Goal: Book appointment/travel/reservation

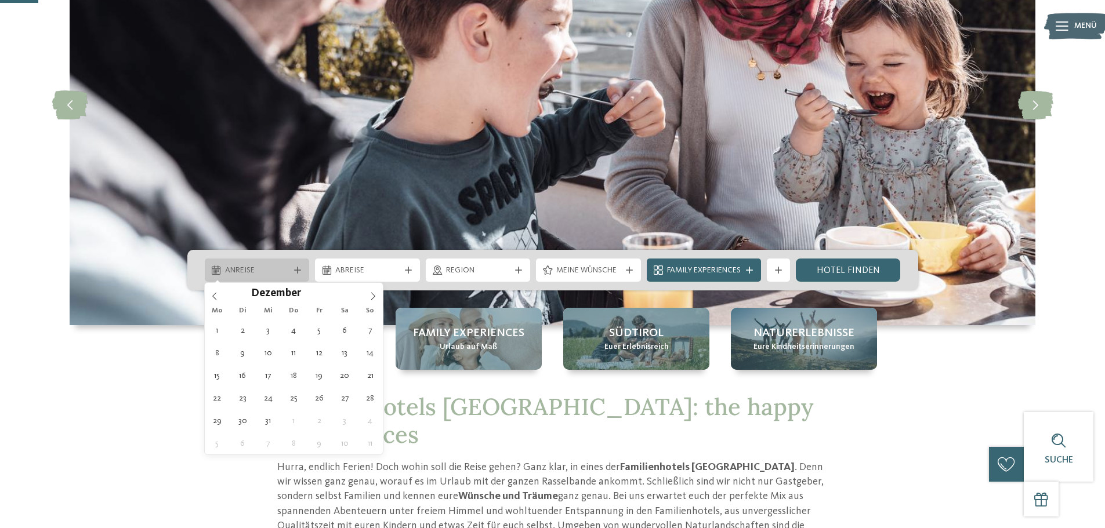
click at [295, 274] on div "Anreise" at bounding box center [257, 270] width 105 height 23
type div "[DATE]"
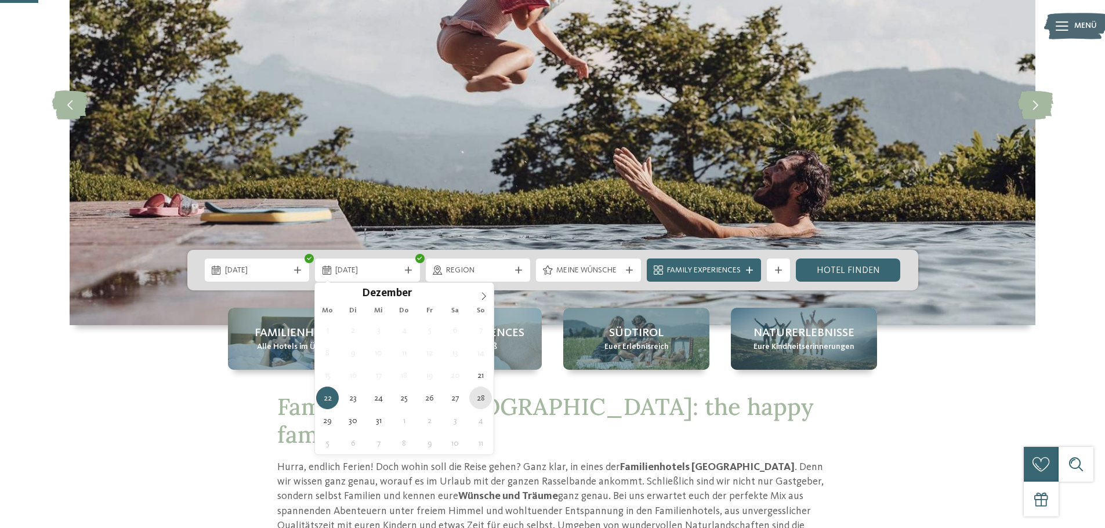
type div "[DATE]"
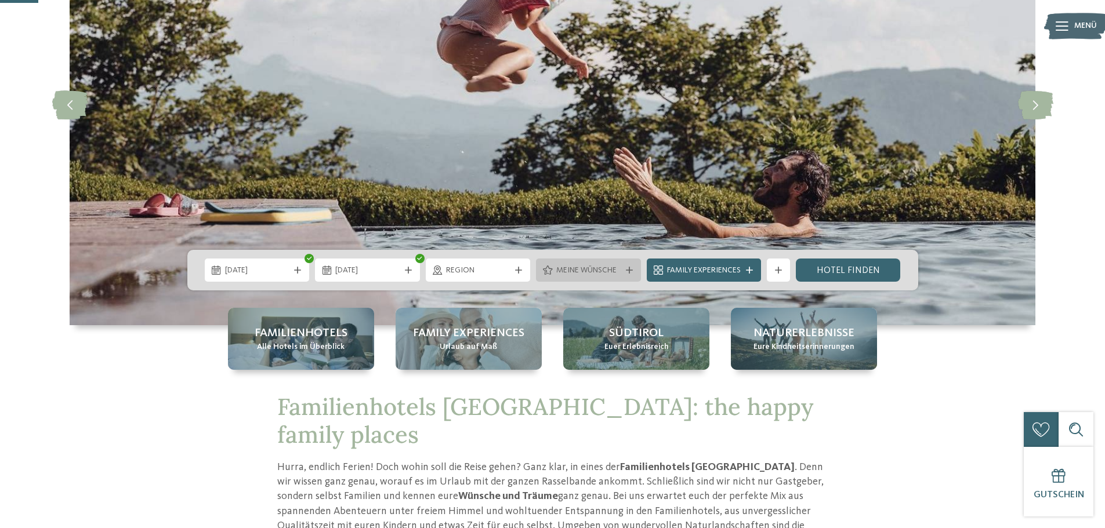
click at [632, 273] on icon at bounding box center [629, 270] width 7 height 7
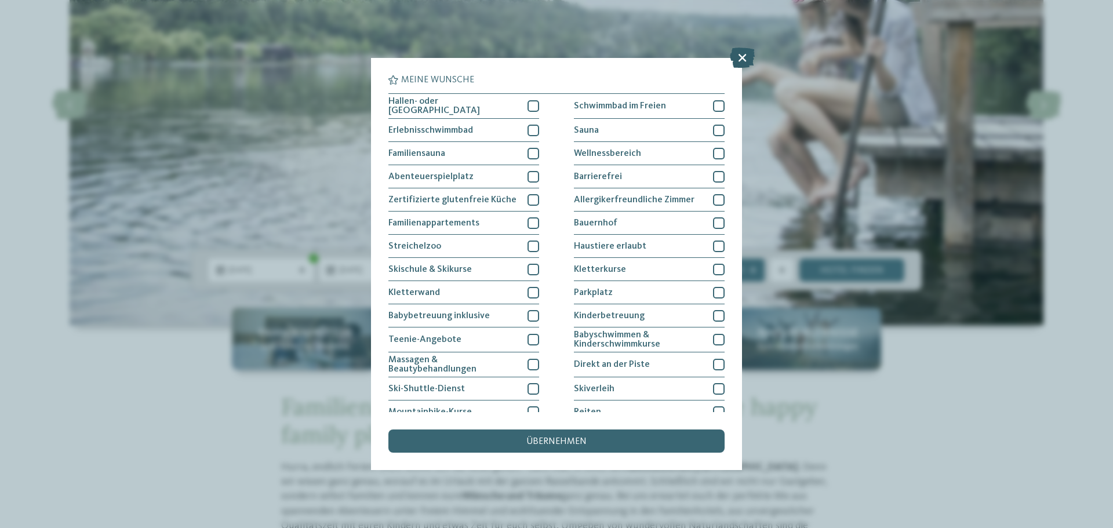
click at [741, 61] on icon at bounding box center [742, 58] width 25 height 20
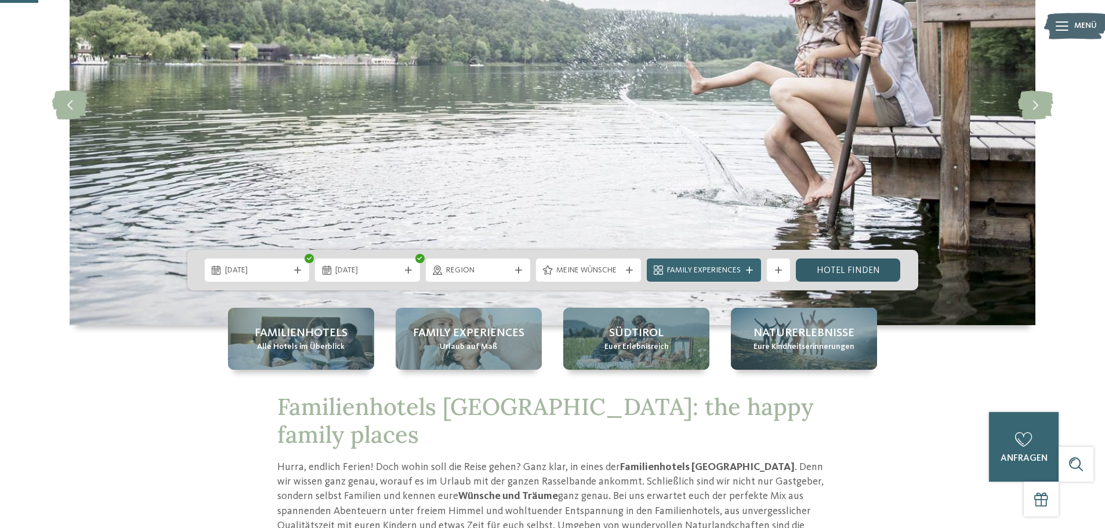
click at [839, 271] on link "Hotel finden" at bounding box center [848, 270] width 105 height 23
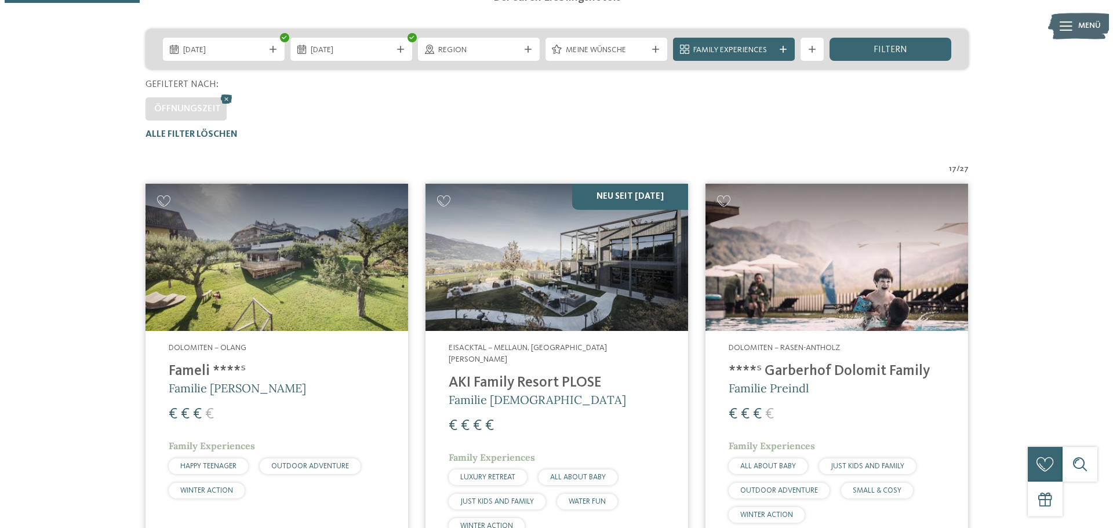
scroll to position [264, 0]
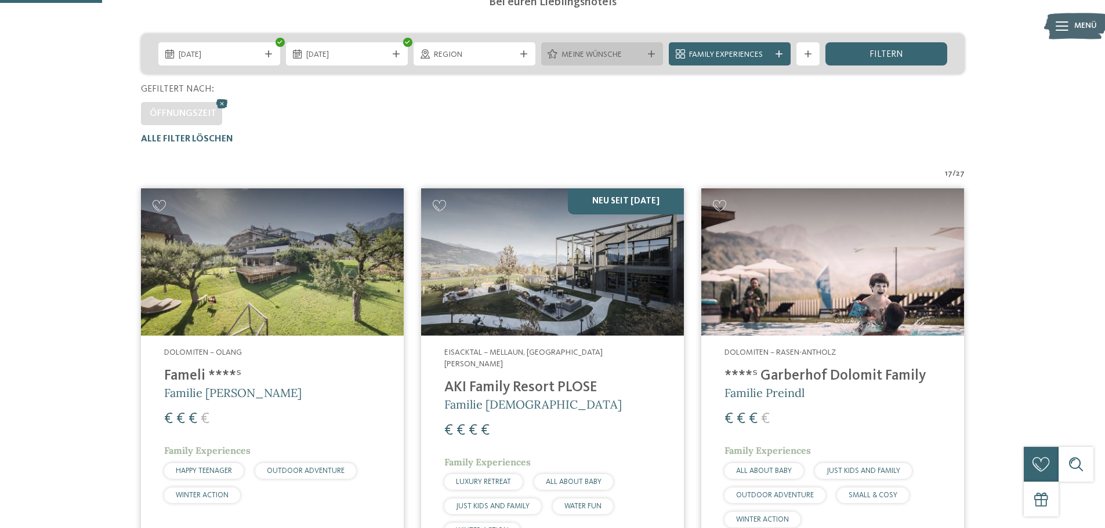
click at [611, 60] on span "Meine Wünsche" at bounding box center [601, 55] width 81 height 12
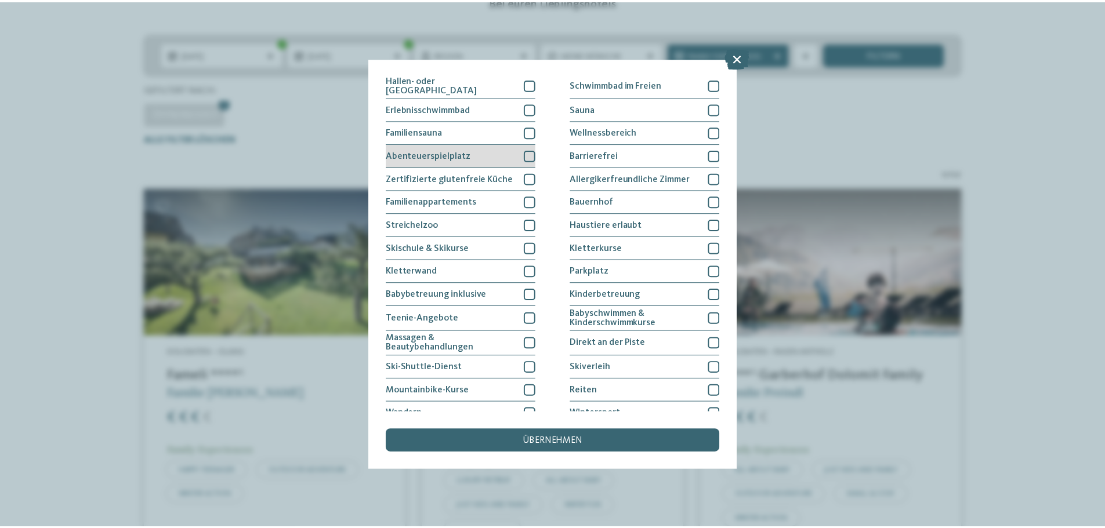
scroll to position [0, 0]
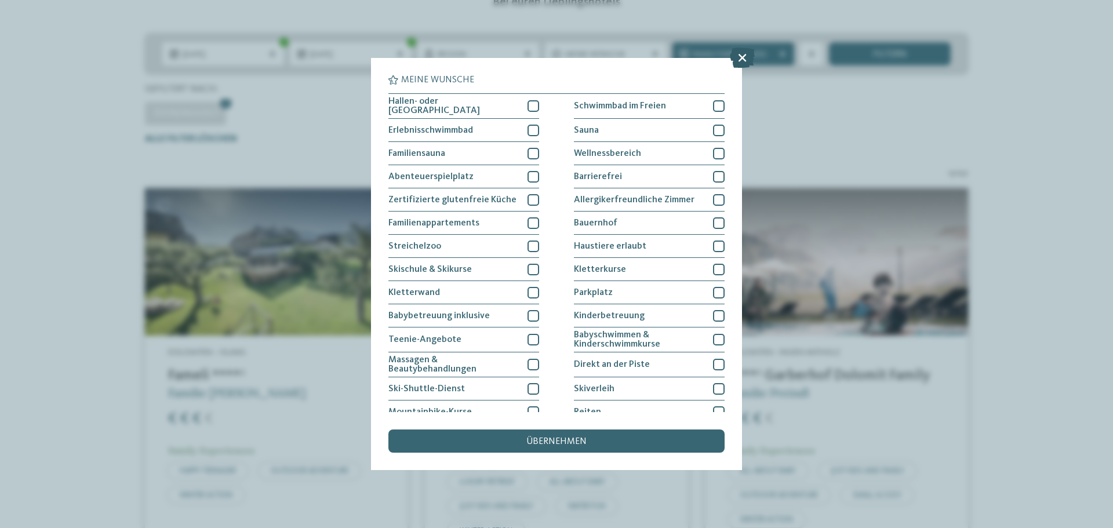
click at [745, 58] on icon at bounding box center [742, 58] width 25 height 20
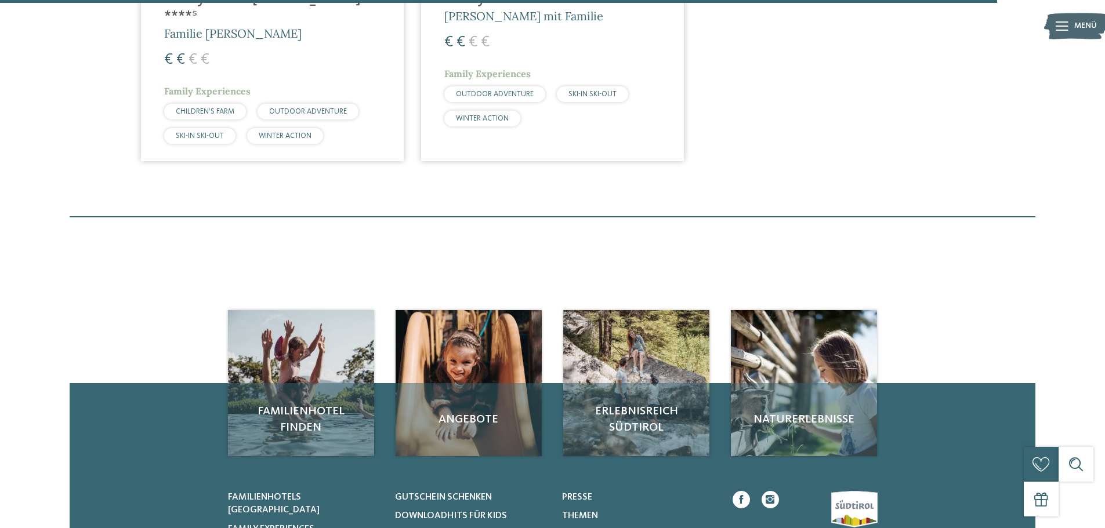
scroll to position [2584, 0]
